Goal: Information Seeking & Learning: Find specific fact

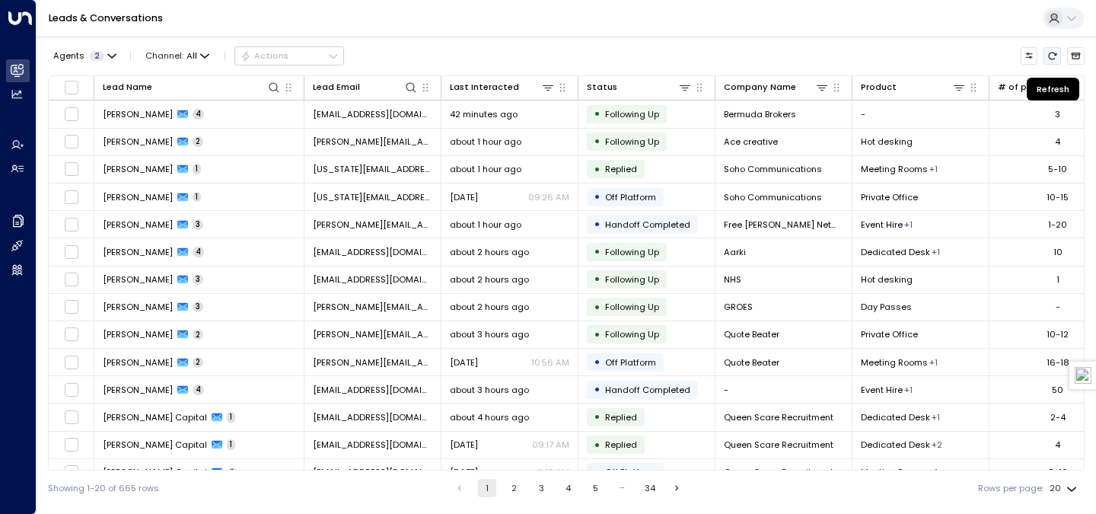
click at [1051, 50] on button "Refresh" at bounding box center [1051, 55] width 17 height 17
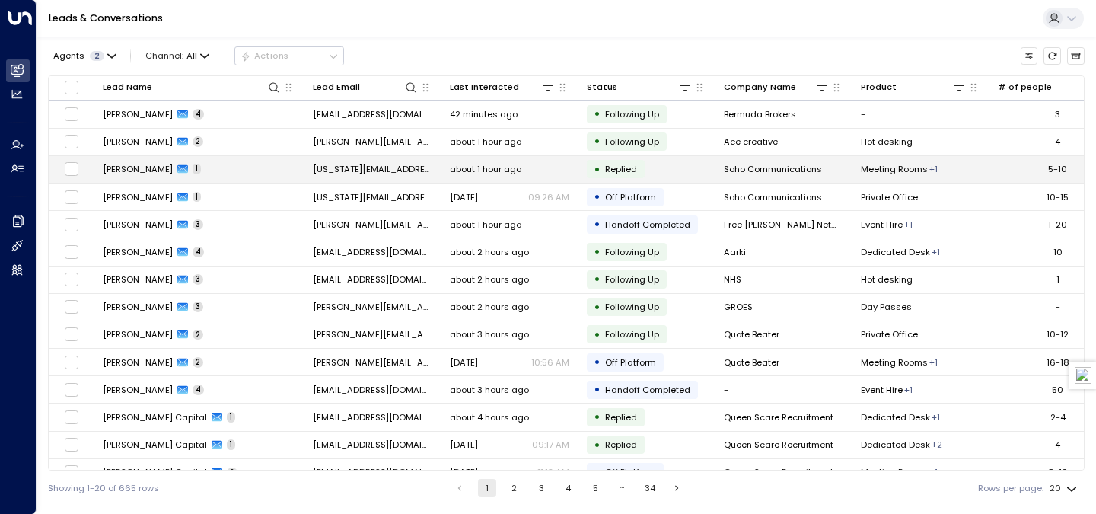
click at [397, 176] on td "[US_STATE][EMAIL_ADDRESS][PERSON_NAME][DOMAIN_NAME]" at bounding box center [372, 169] width 137 height 27
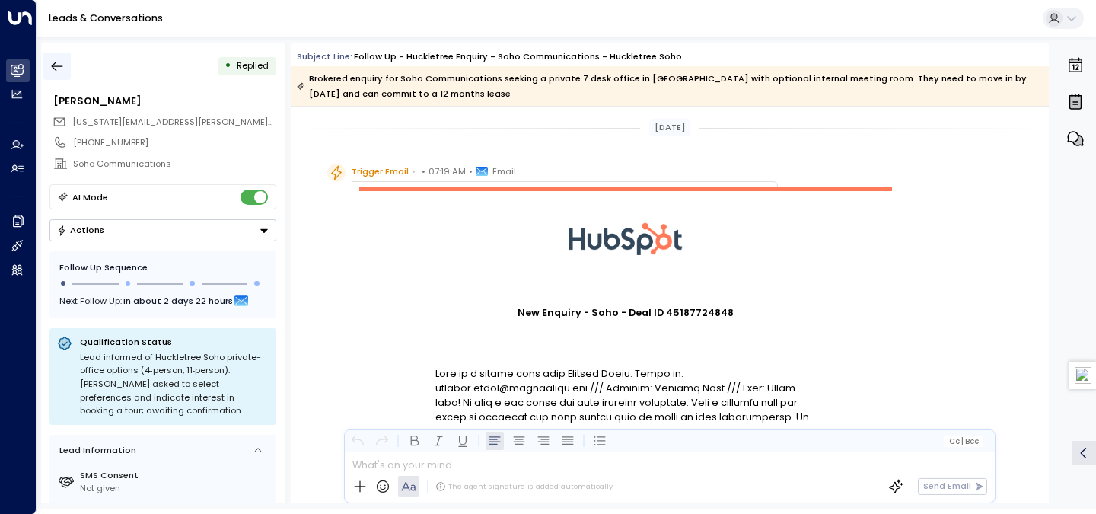
click at [59, 68] on icon "button" at bounding box center [56, 66] width 15 height 15
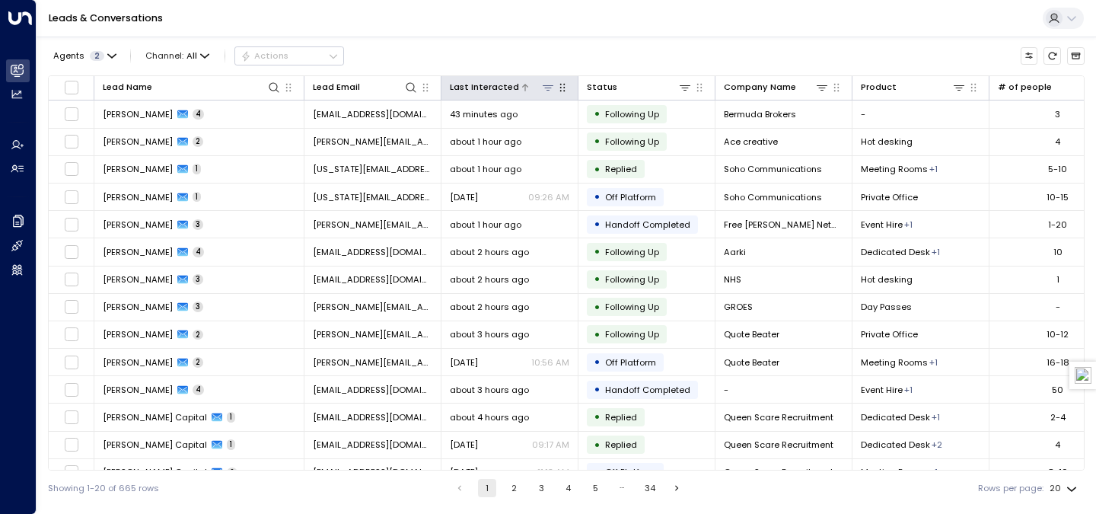
click at [509, 91] on div "Last Interacted" at bounding box center [484, 87] width 69 height 14
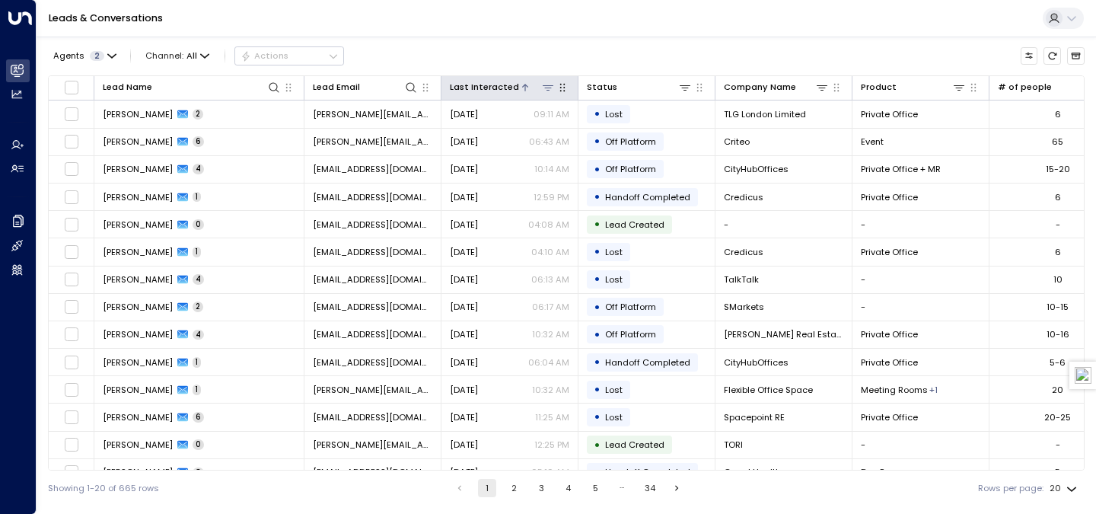
click at [509, 91] on div "Last Interacted" at bounding box center [484, 87] width 69 height 14
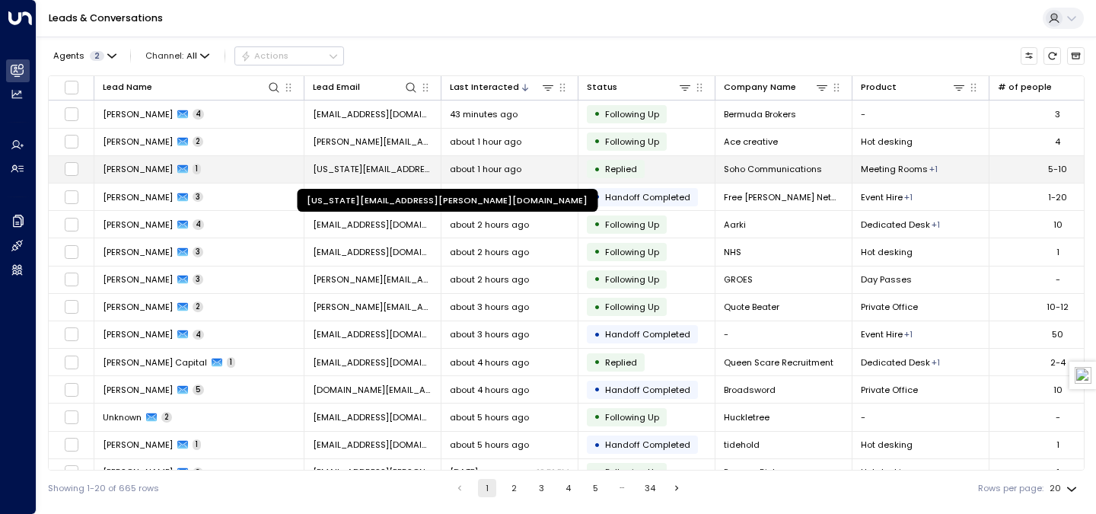
click at [404, 172] on span "[US_STATE][EMAIL_ADDRESS][PERSON_NAME][DOMAIN_NAME]" at bounding box center [372, 169] width 119 height 12
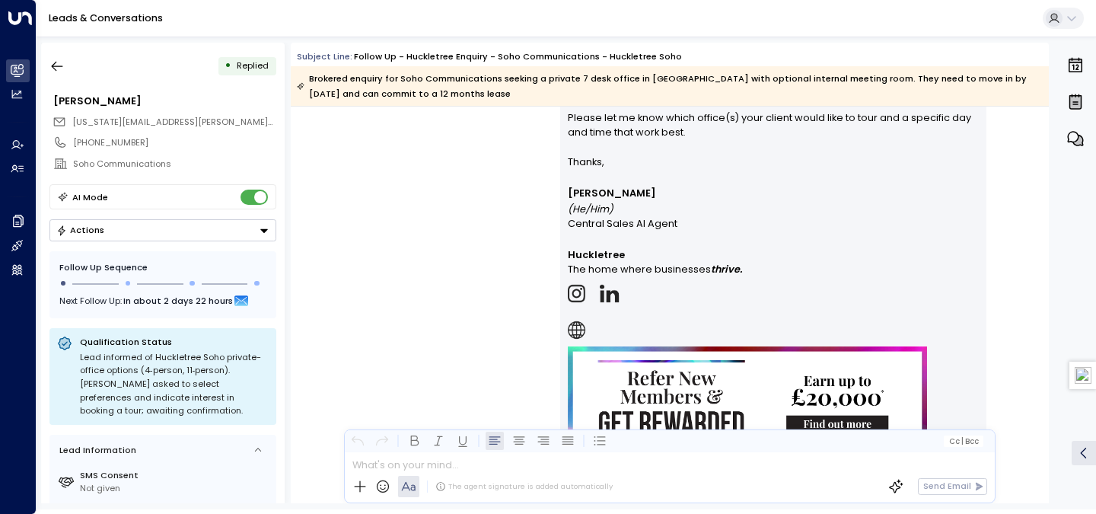
scroll to position [1523, 0]
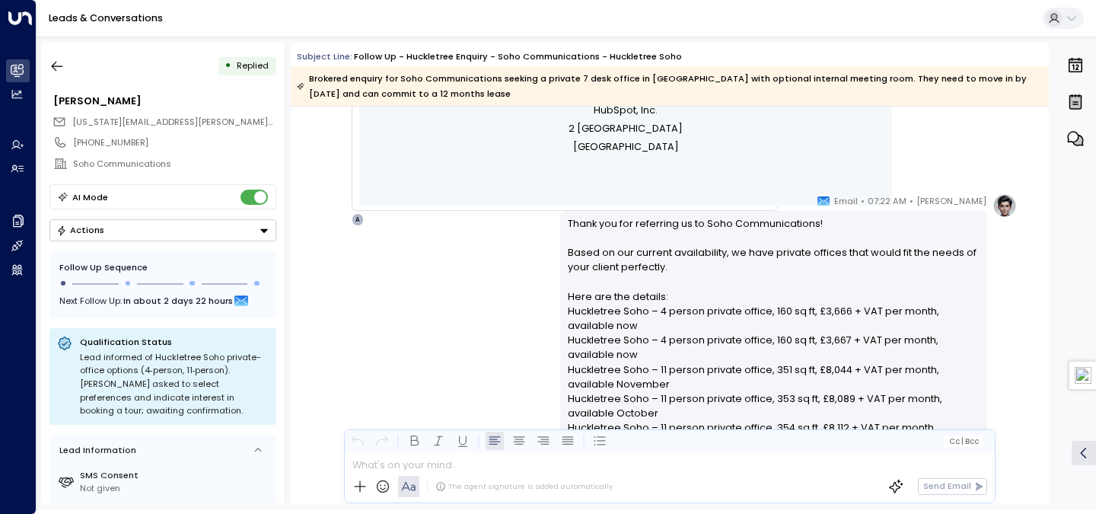
scroll to position [1027, 0]
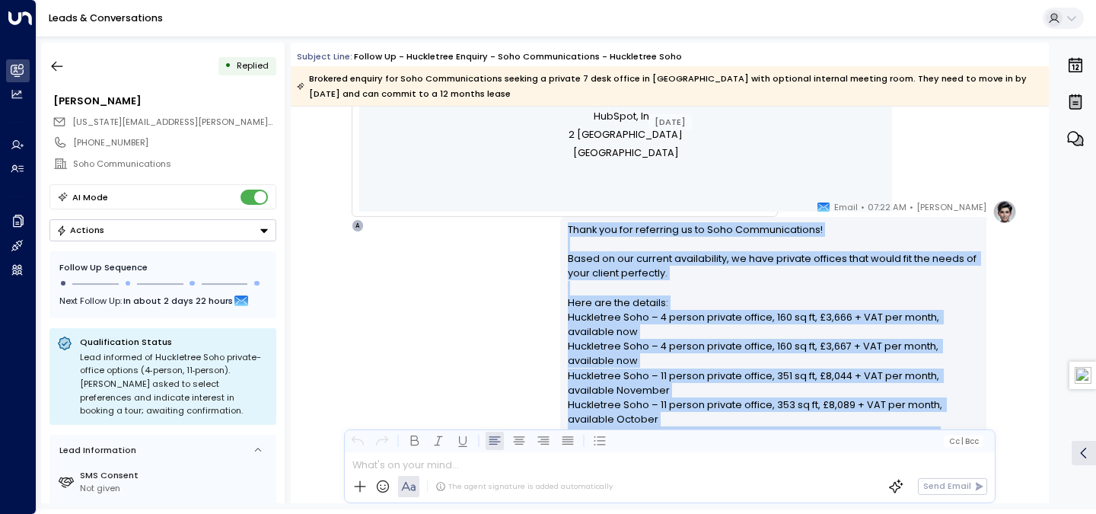
drag, startPoint x: 711, startPoint y: 287, endPoint x: 567, endPoint y: 234, distance: 154.1
click at [568, 234] on p "Thank you for referring us to Soho Communications! Based on our current availab…" at bounding box center [774, 368] width 412 height 292
copy p "Thank you for referring us to Soho Communications! Based on our current availab…"
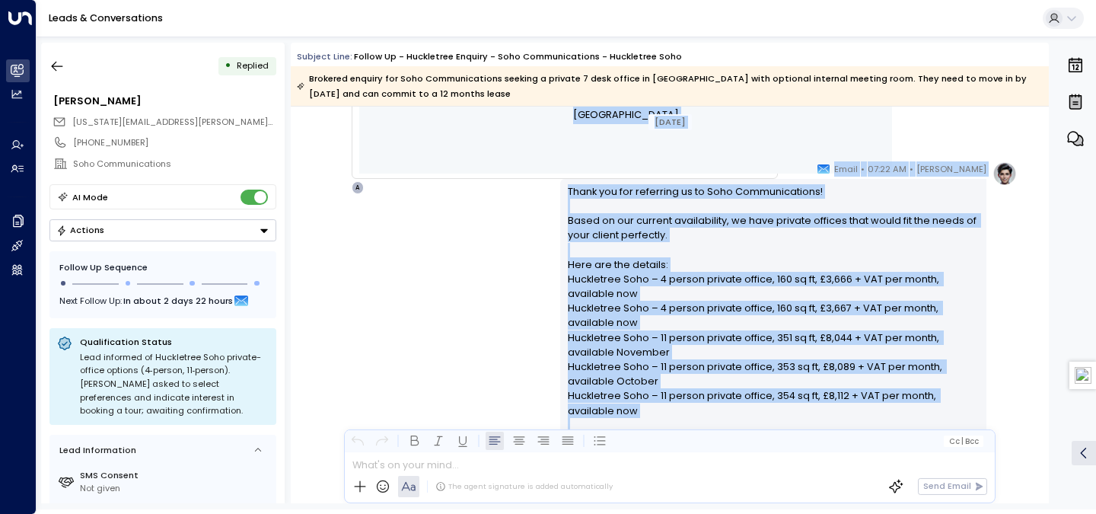
scroll to position [1050, 0]
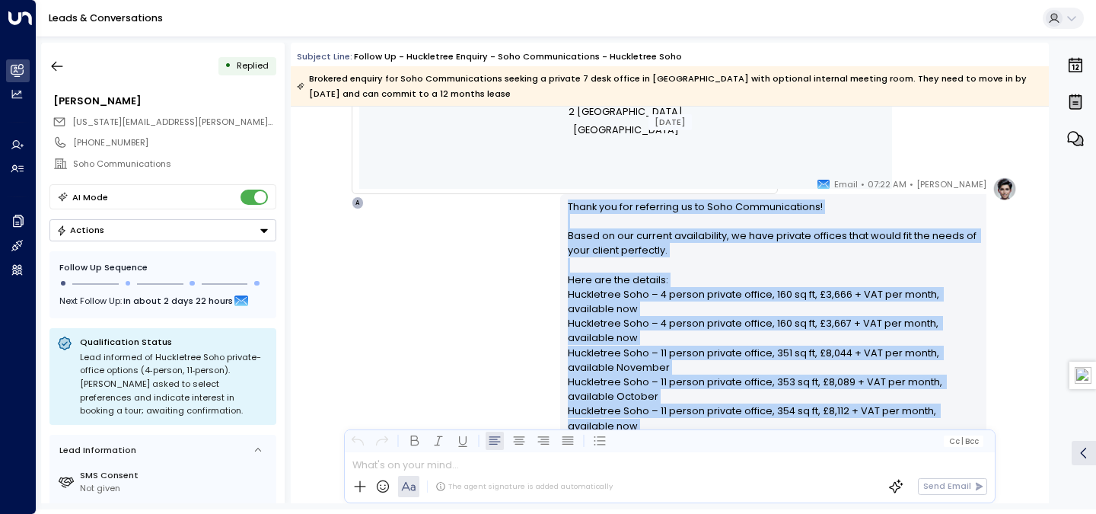
drag, startPoint x: 682, startPoint y: 319, endPoint x: 566, endPoint y: 205, distance: 163.0
click at [568, 204] on div "Thank you for referring us to Soho Communications! Based on our current availab…" at bounding box center [774, 516] width 412 height 635
copy div "Thank you for referring us to Soho Communications! Based on our current availab…"
click at [62, 64] on icon "button" at bounding box center [56, 66] width 15 height 15
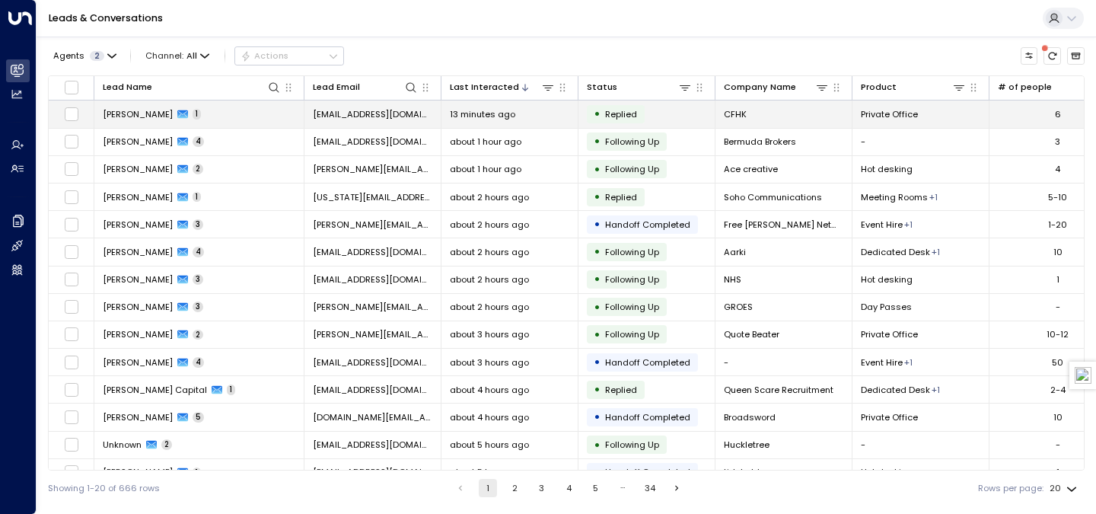
click at [456, 117] on span "13 minutes ago" at bounding box center [482, 114] width 65 height 12
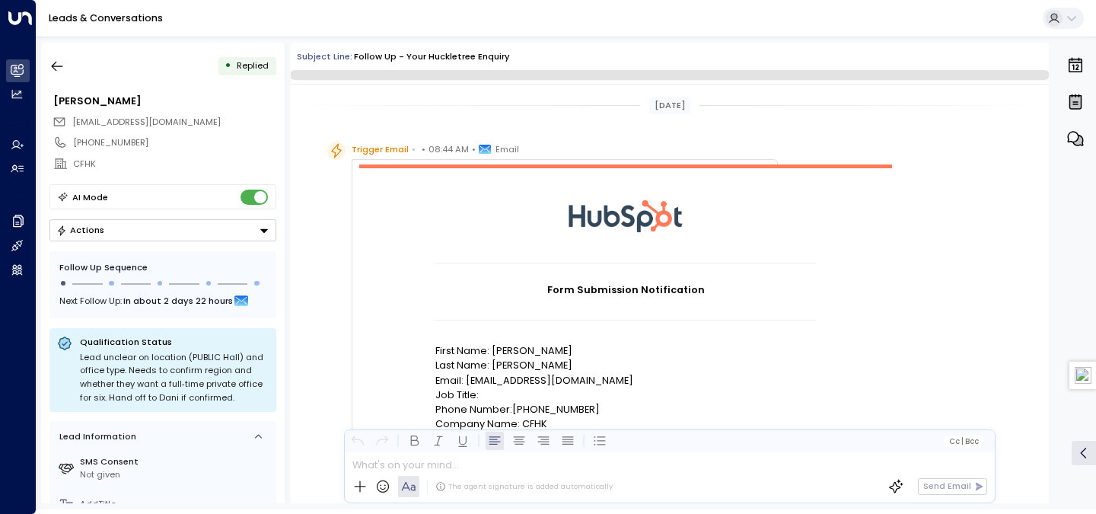
scroll to position [752, 0]
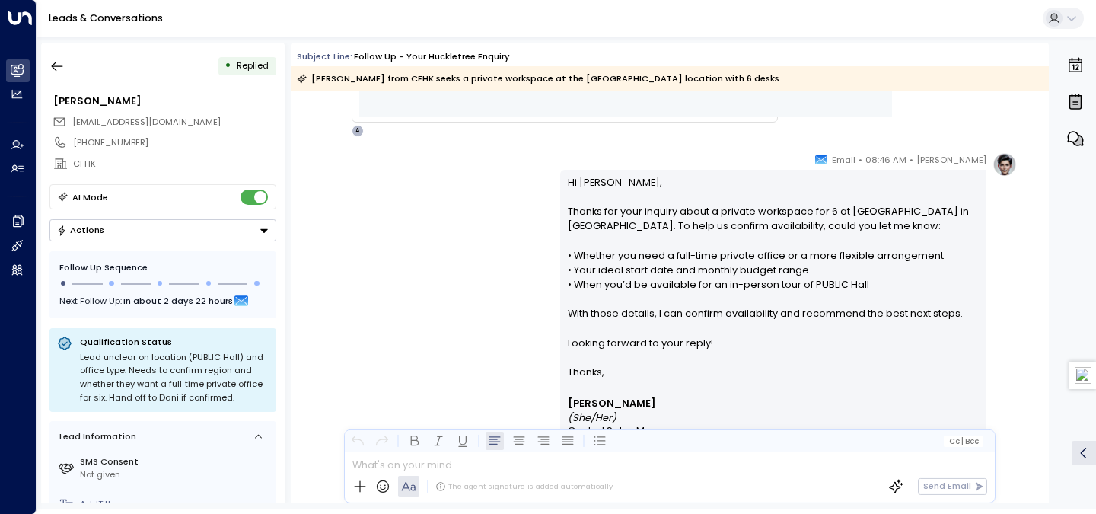
click at [269, 197] on div "AI Mode" at bounding box center [162, 196] width 227 height 25
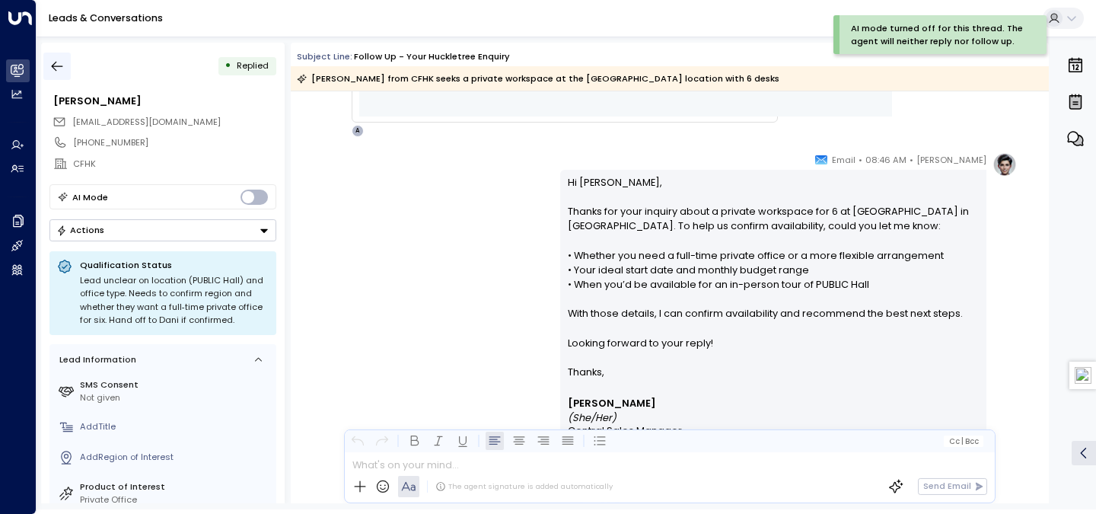
click at [62, 59] on icon "button" at bounding box center [56, 66] width 15 height 15
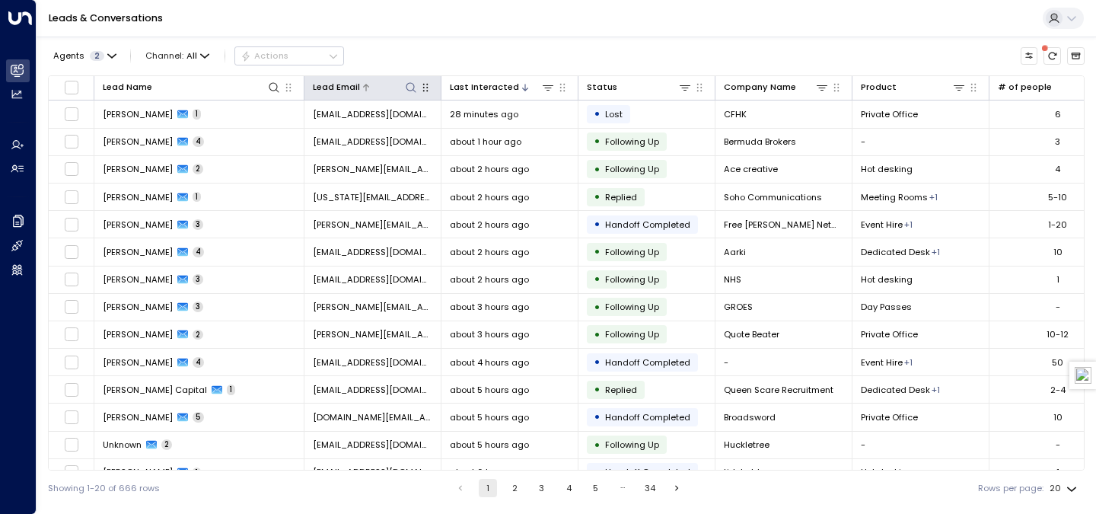
click at [409, 87] on icon at bounding box center [411, 87] width 12 height 12
type input "**********"
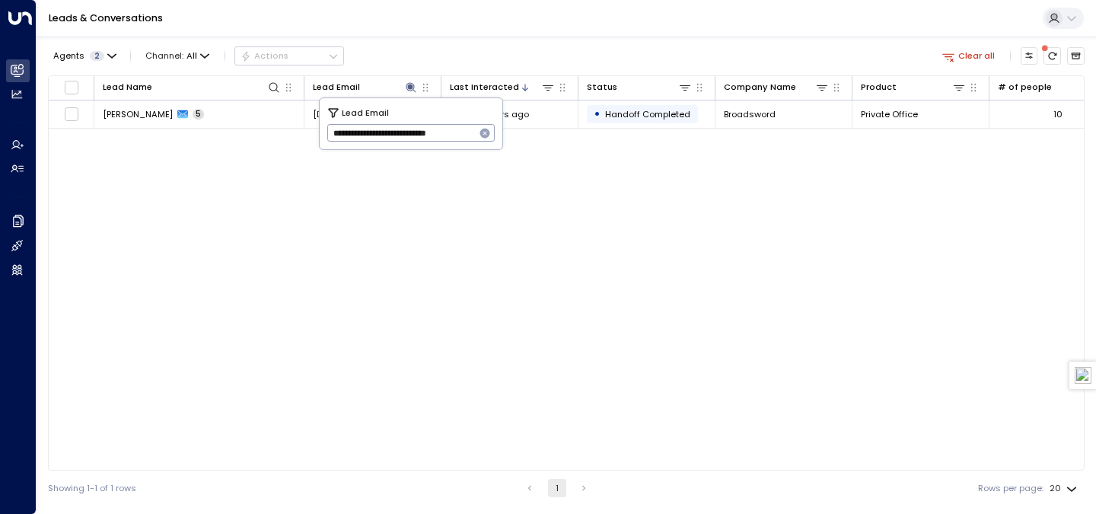
click at [447, 46] on div "Agents 2 Channel: All Actions Clear all" at bounding box center [566, 56] width 1036 height 27
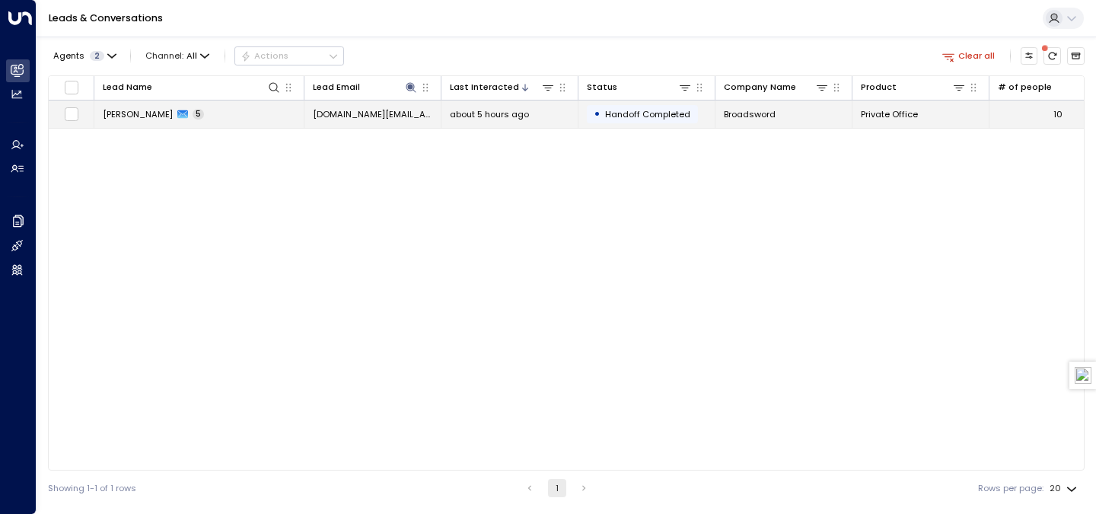
click at [242, 119] on td "[PERSON_NAME] 5" at bounding box center [199, 113] width 210 height 27
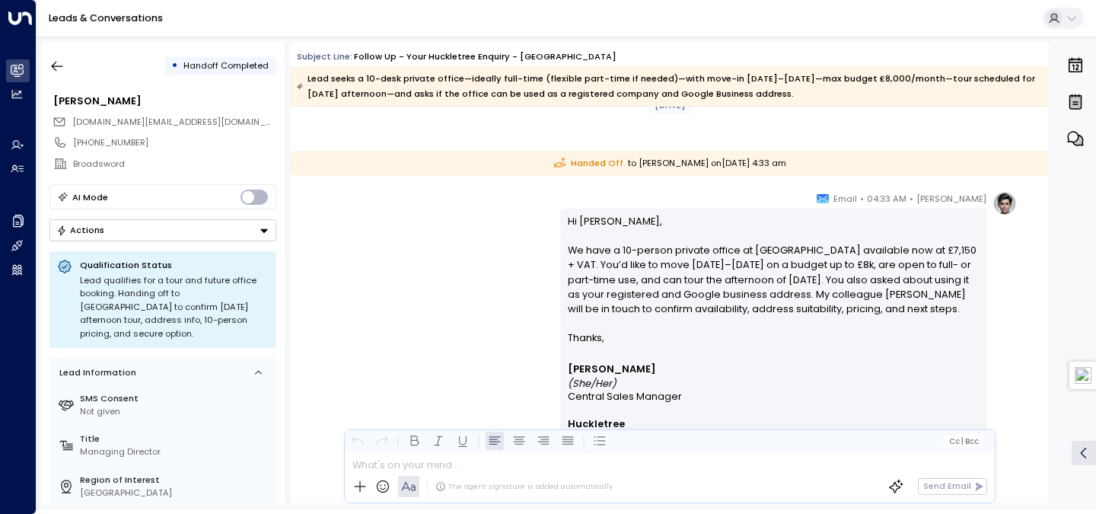
scroll to position [2569, 0]
click at [938, 243] on p "Hi [PERSON_NAME], We have a 10-person private office at [GEOGRAPHIC_DATA] avail…" at bounding box center [774, 274] width 412 height 117
click at [258, 226] on button "Actions" at bounding box center [162, 230] width 227 height 22
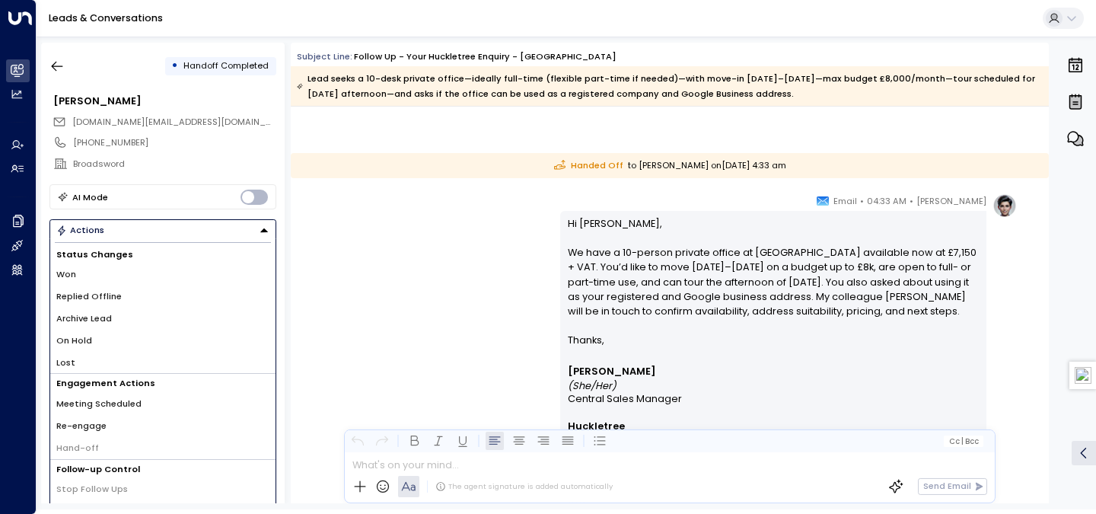
click at [259, 227] on icon "Button group with a nested menu" at bounding box center [264, 229] width 11 height 11
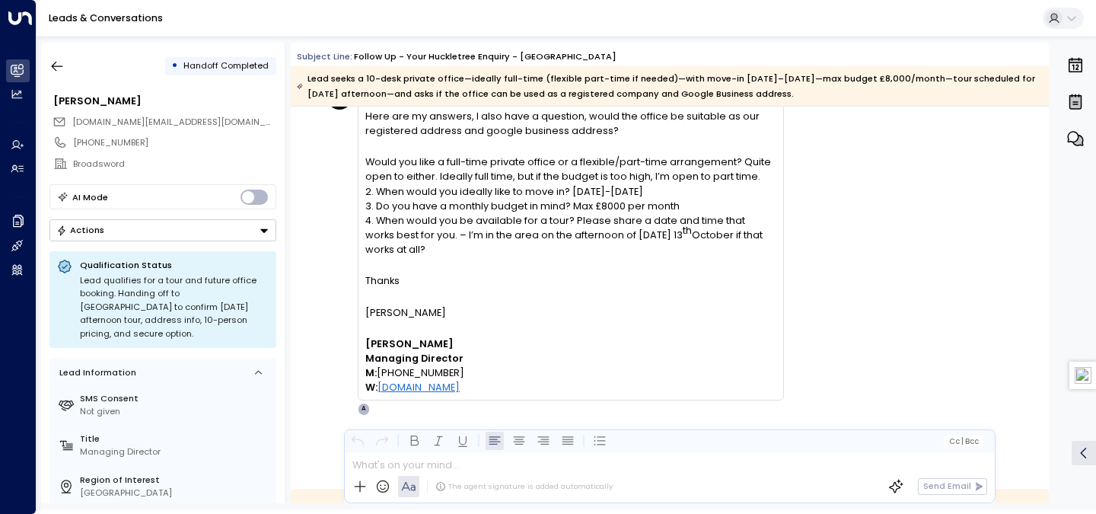
scroll to position [2235, 0]
